Goal: Information Seeking & Learning: Learn about a topic

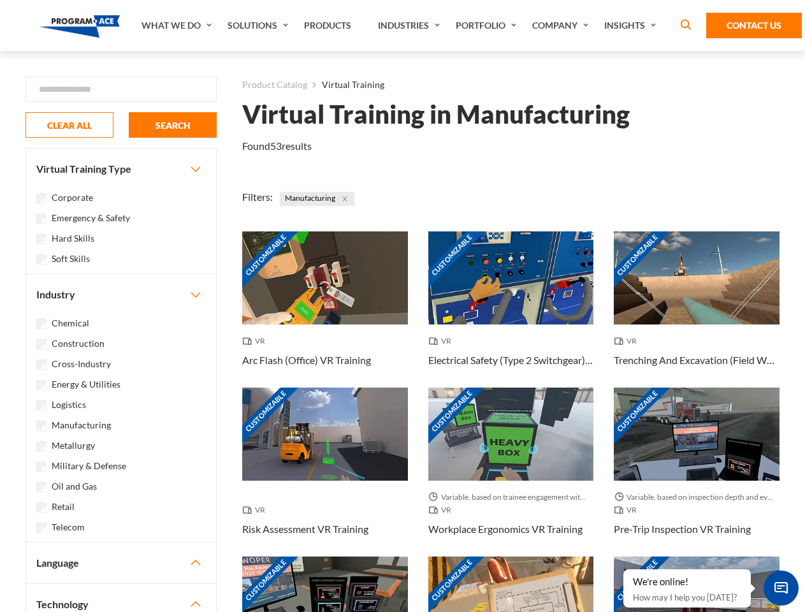
click at [178, 26] on link "What We Do" at bounding box center [178, 25] width 86 height 51
click at [260, 26] on link "Solutions" at bounding box center [259, 25] width 77 height 51
click at [411, 26] on link "Industries" at bounding box center [411, 25] width 78 height 51
click at [563, 26] on link "Company" at bounding box center [562, 25] width 72 height 51
click at [632, 26] on link "Insights" at bounding box center [632, 25] width 68 height 51
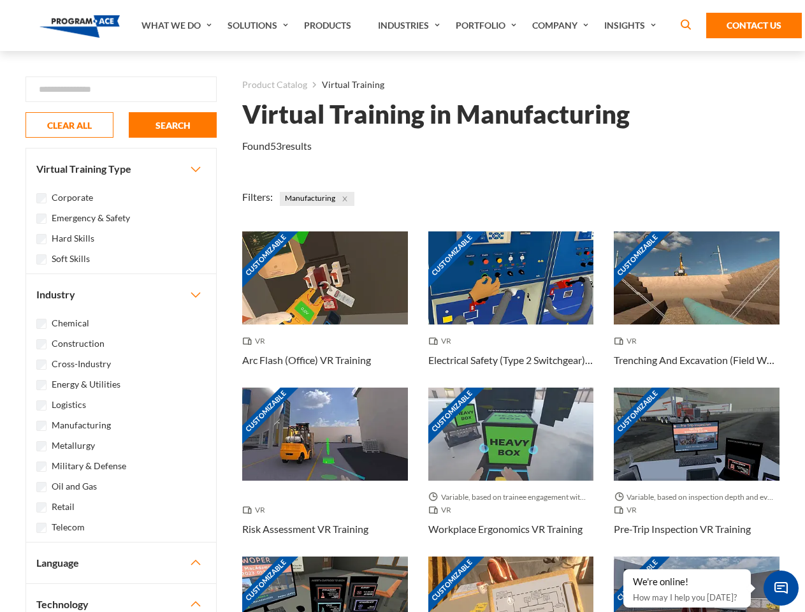
click at [0, 0] on div "Blog White Papers News" at bounding box center [0, 0] width 0 height 0
click at [0, 0] on strong "How Virtual Learning Can Enhance Workforce Productivity: A Guide for L&D Manage…" at bounding box center [0, 0] width 0 height 0
click at [781, 588] on span "Minimize live chat window" at bounding box center [781, 588] width 47 height 47
click at [624, 570] on div "Customizable" at bounding box center [697, 603] width 166 height 93
